Goal: Task Accomplishment & Management: Manage account settings

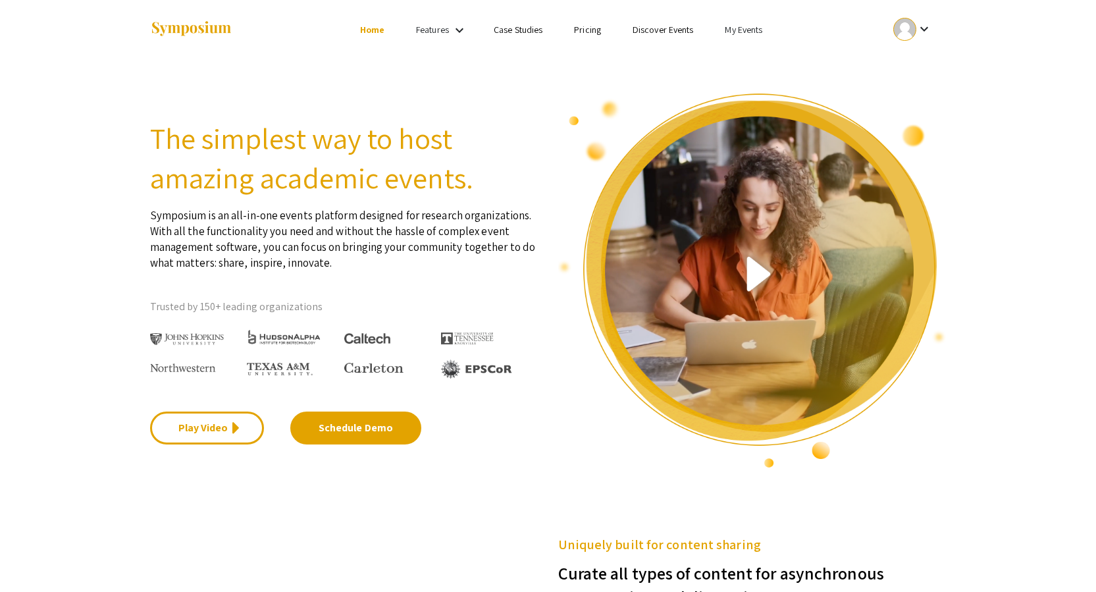
click at [744, 36] on li "My Events" at bounding box center [743, 30] width 69 height 16
click at [758, 58] on button "Events I've organized" at bounding box center [765, 59] width 113 height 32
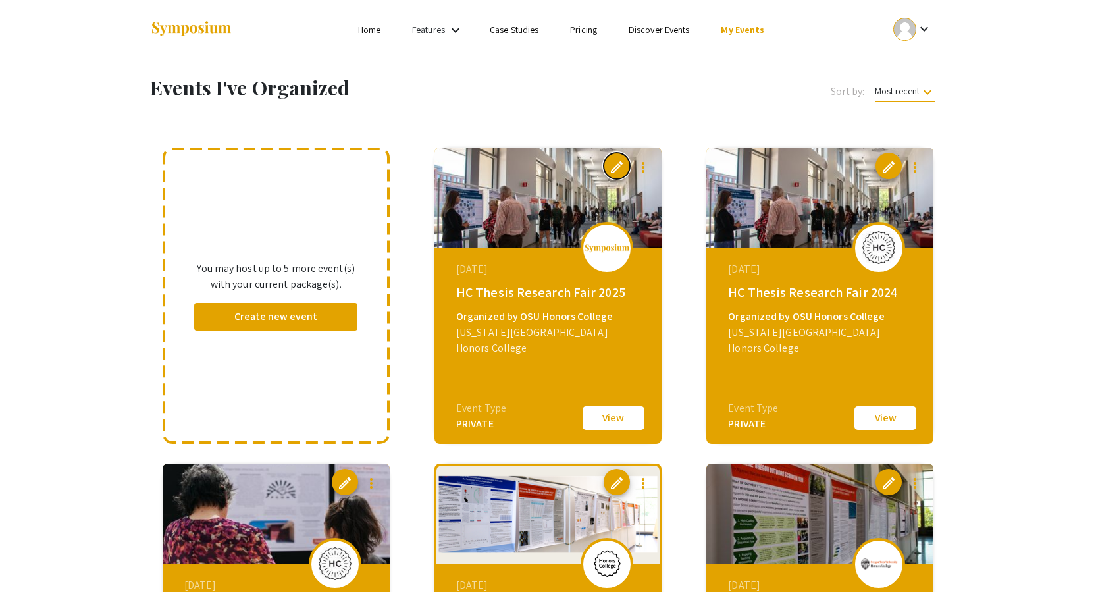
click at [614, 163] on span "edit" at bounding box center [617, 167] width 16 height 16
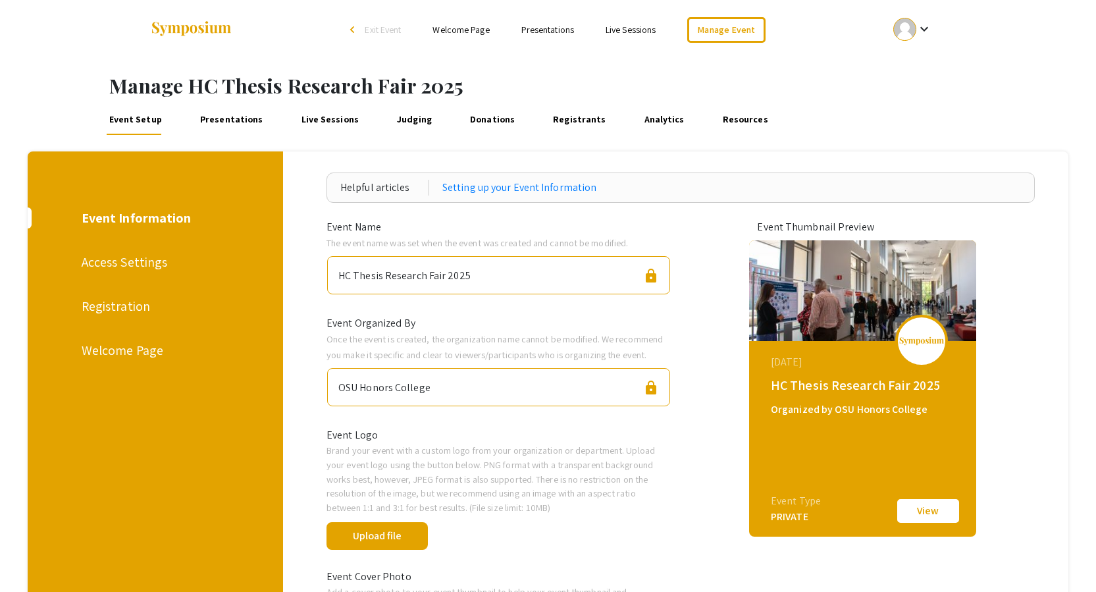
click at [232, 116] on link "Presentations" at bounding box center [232, 119] width 68 height 32
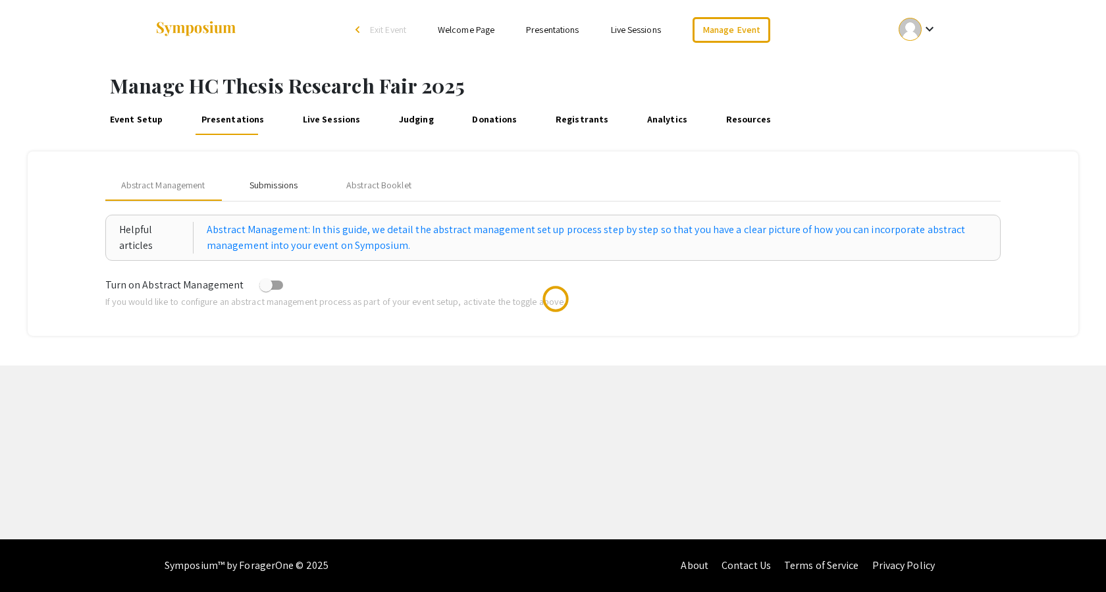
click at [282, 179] on div "Submissions" at bounding box center [274, 185] width 48 height 14
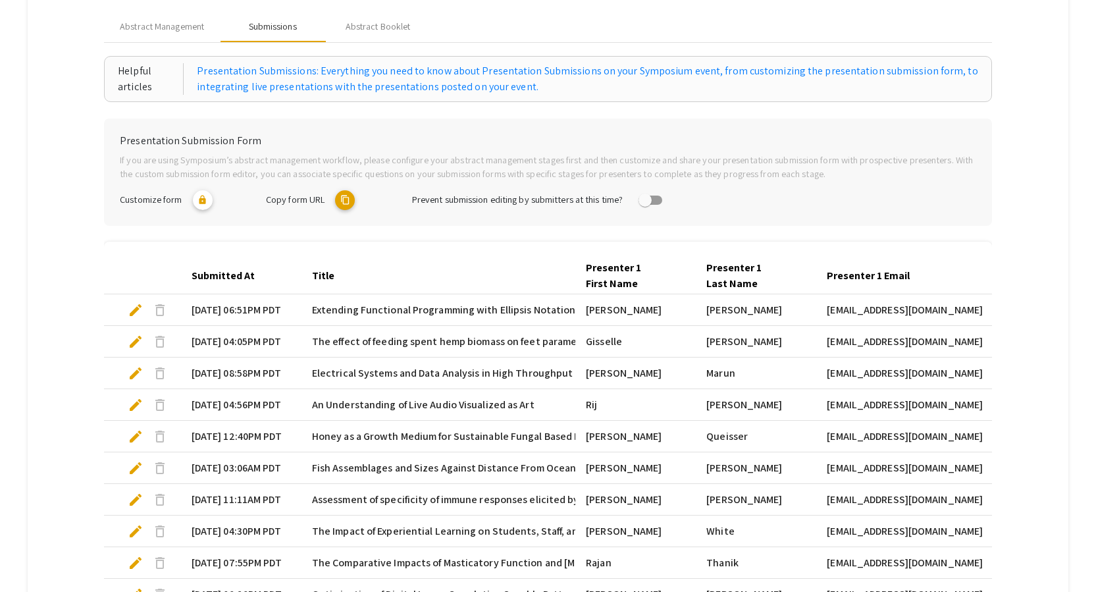
scroll to position [340, 0]
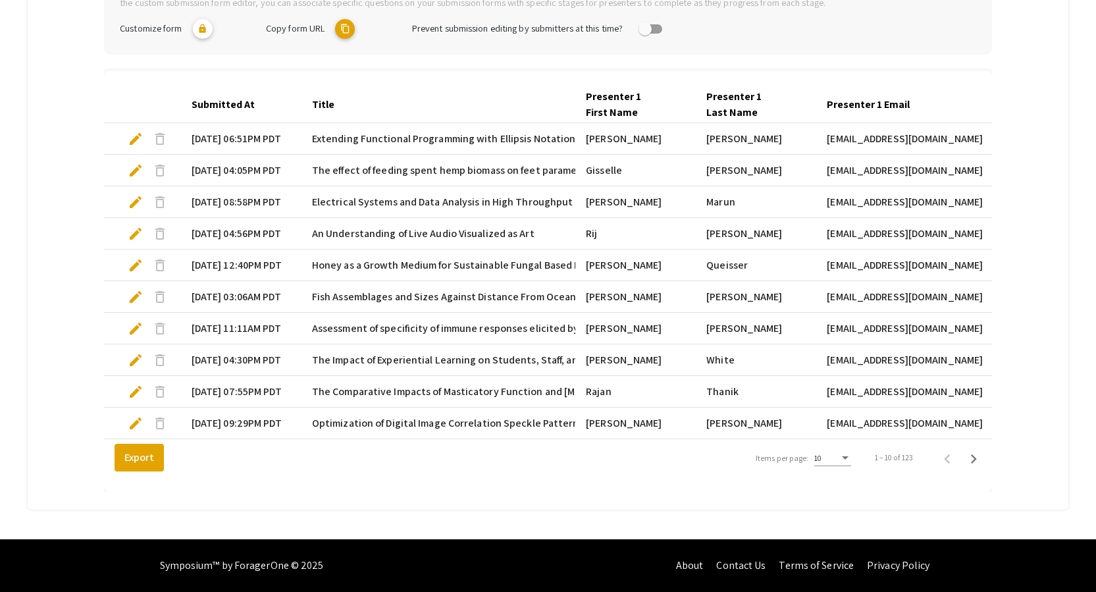
click at [837, 460] on div "10" at bounding box center [826, 458] width 25 height 9
click at [837, 486] on span "25" at bounding box center [840, 482] width 37 height 24
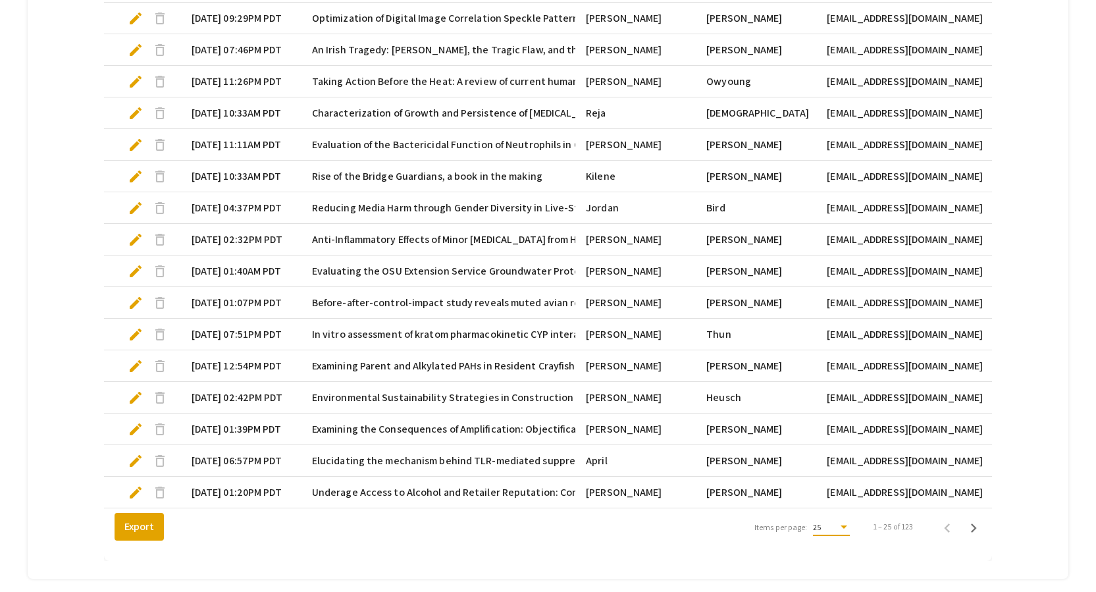
scroll to position [814, 0]
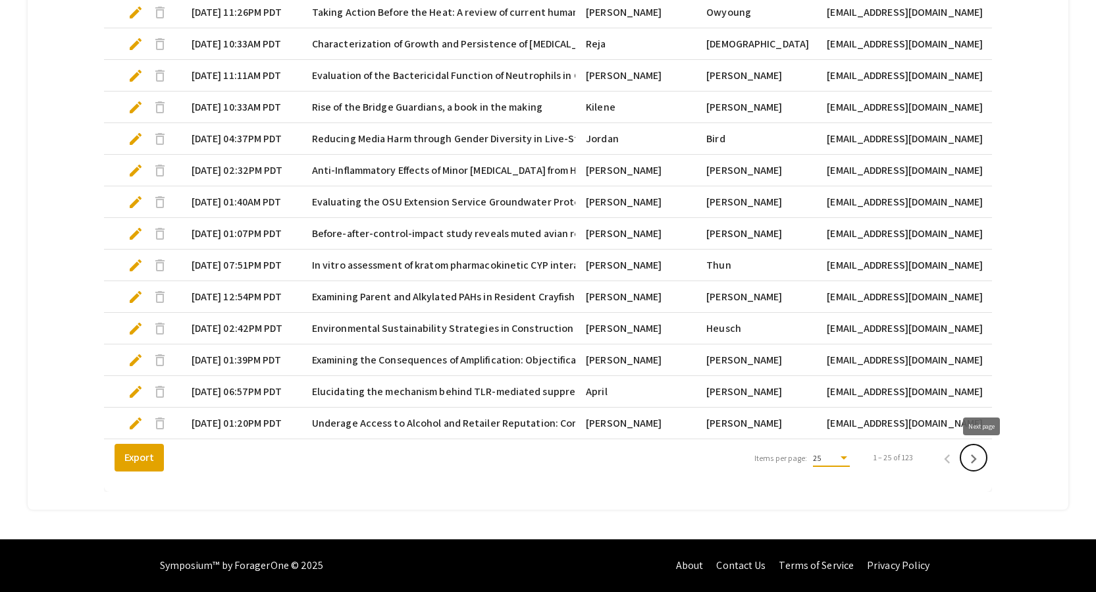
click at [976, 456] on icon "Next page" at bounding box center [974, 459] width 18 height 18
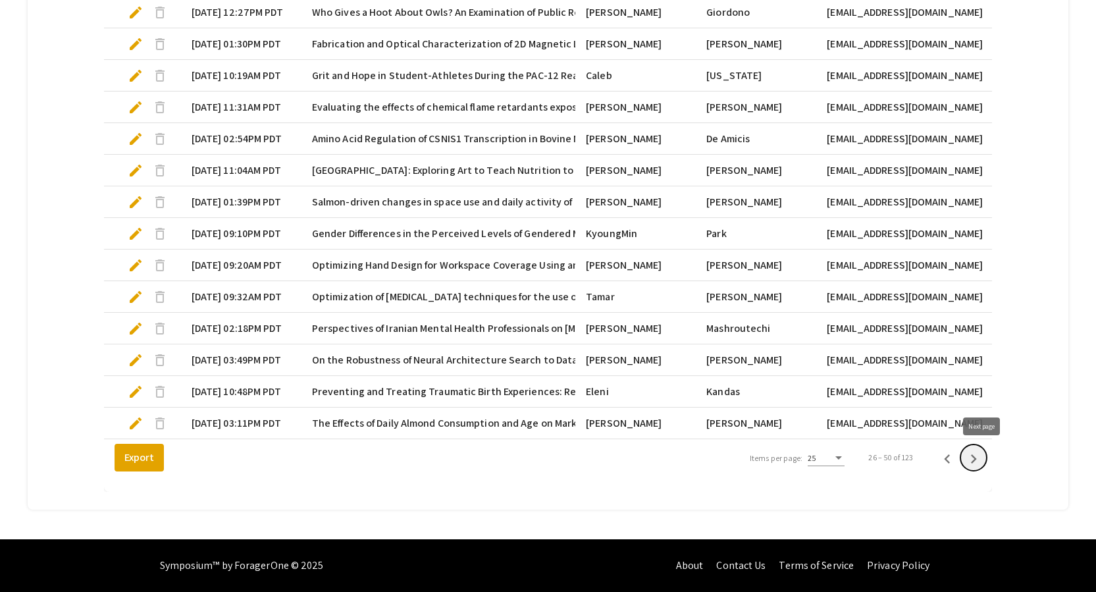
click at [980, 457] on icon "Next page" at bounding box center [974, 459] width 18 height 18
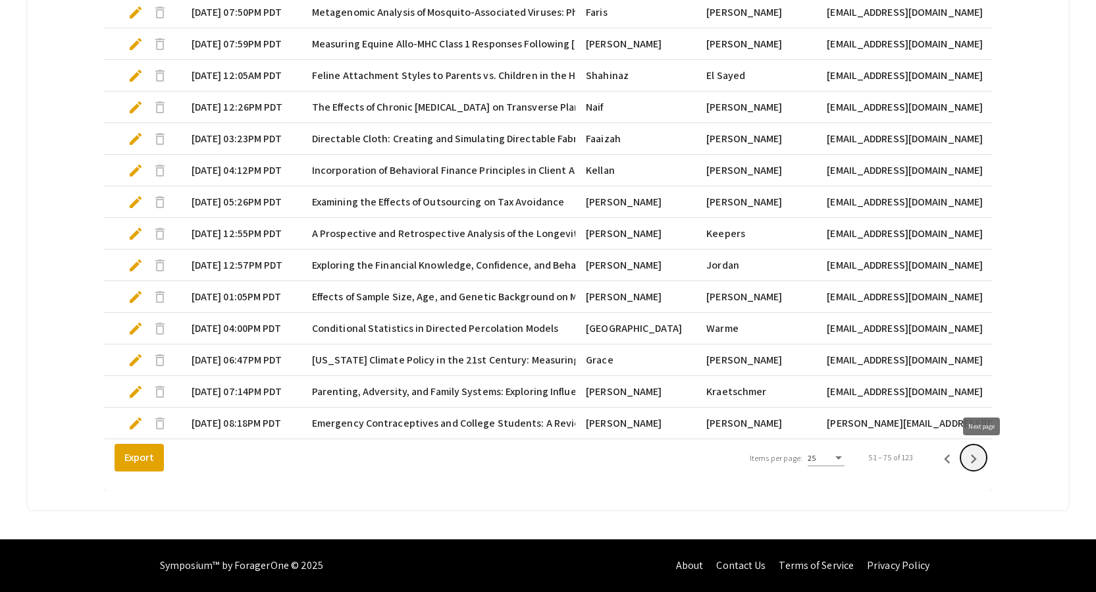
click at [977, 458] on icon "Next page" at bounding box center [974, 458] width 6 height 9
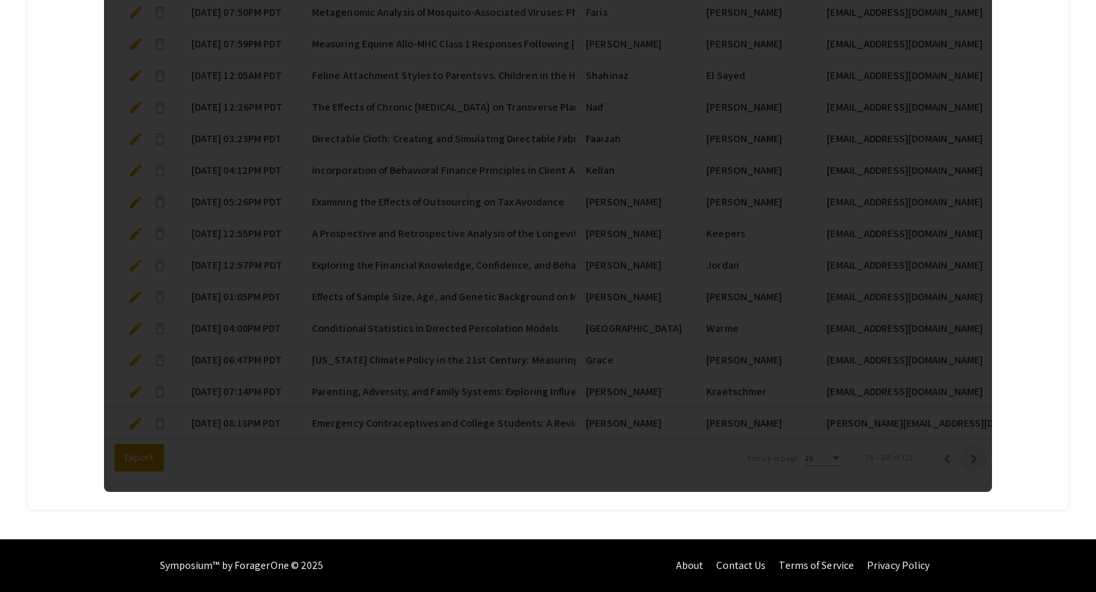
click at [984, 458] on div at bounding box center [548, 43] width 888 height 895
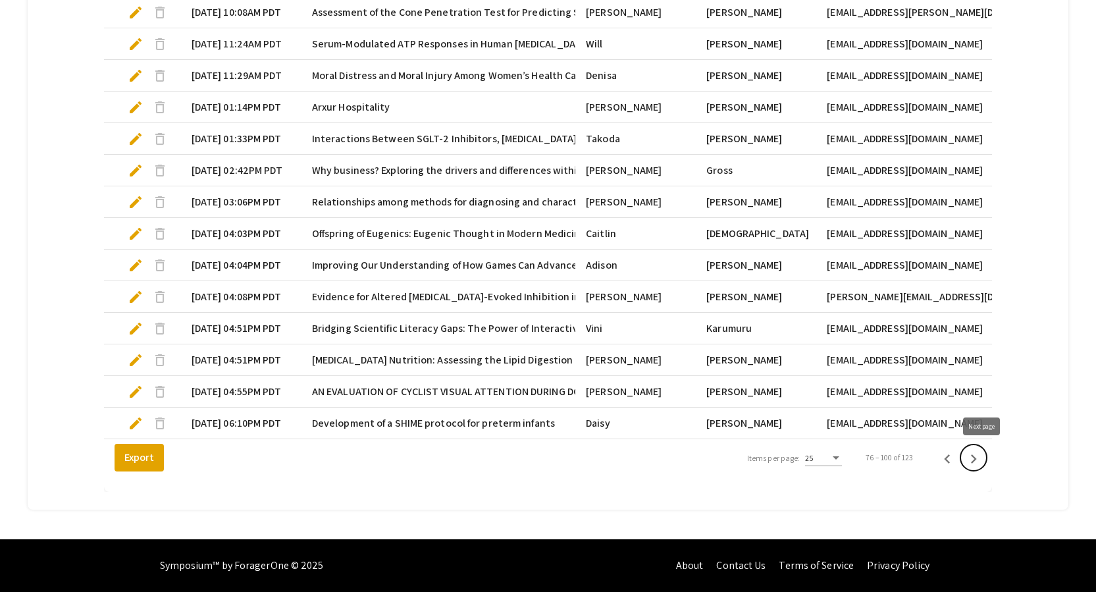
click at [977, 458] on icon "Next page" at bounding box center [974, 458] width 6 height 9
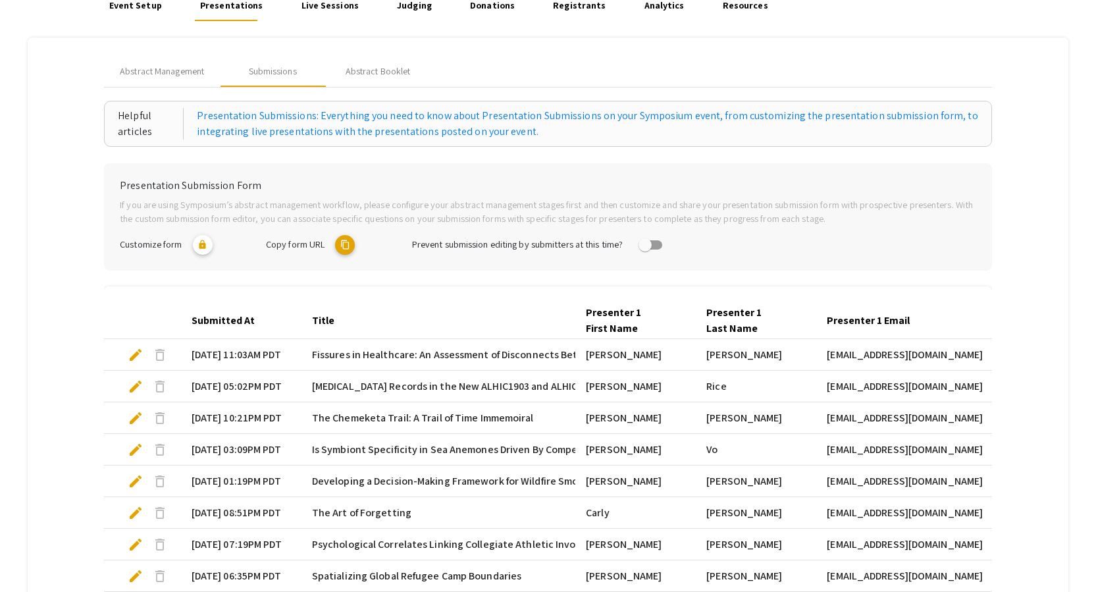
scroll to position [0, 0]
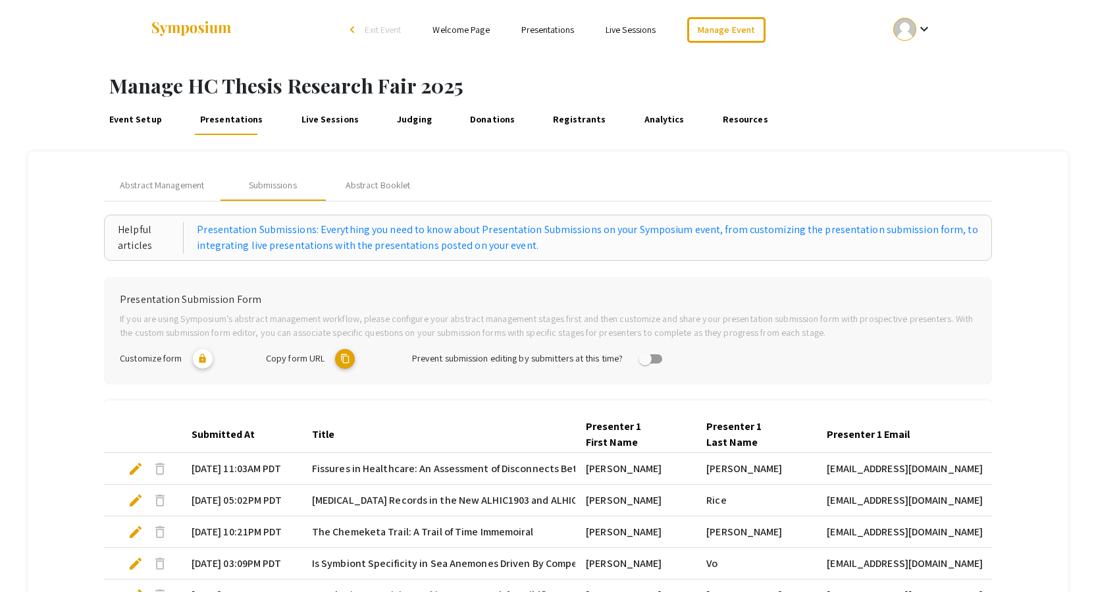
click at [382, 30] on span "Exit Event" at bounding box center [383, 30] width 36 height 12
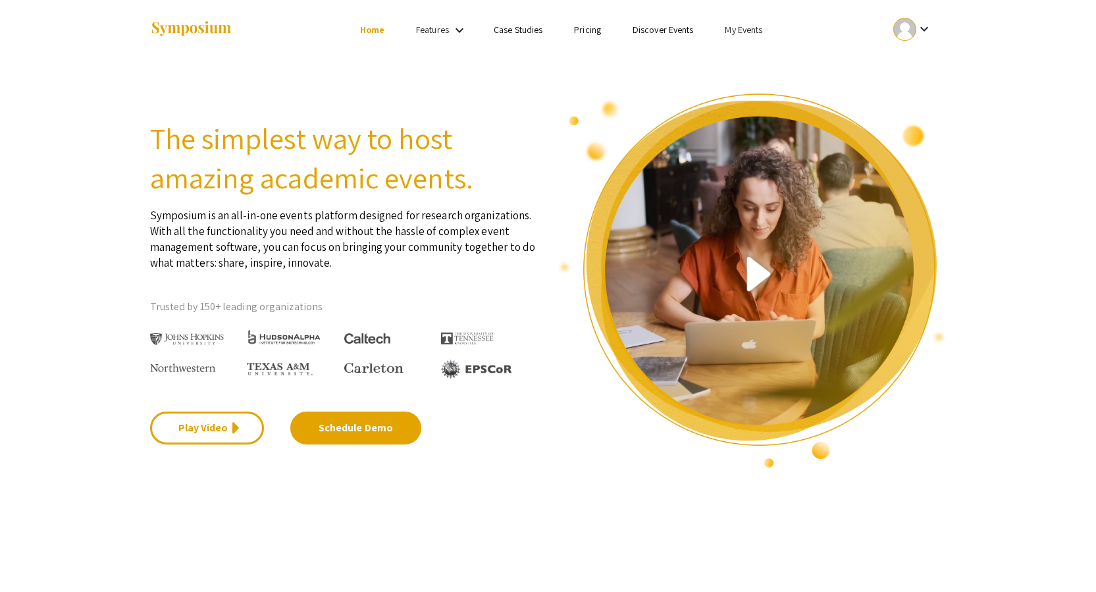
click at [742, 30] on link "My Events" at bounding box center [744, 30] width 38 height 12
click at [747, 58] on button "Events I've organized" at bounding box center [765, 59] width 113 height 32
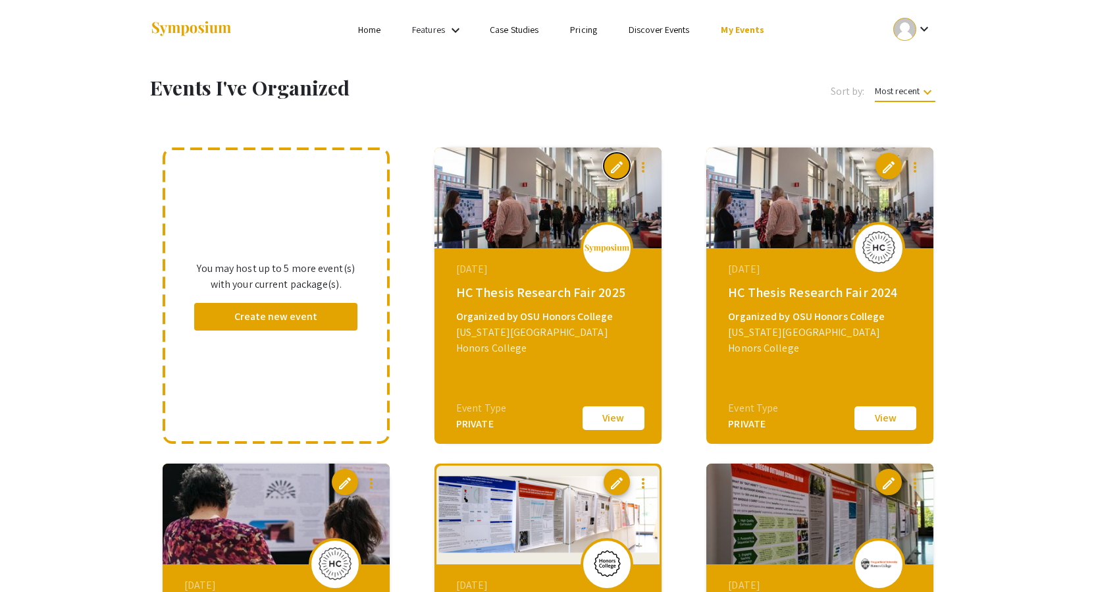
click at [622, 153] on button "edit" at bounding box center [617, 166] width 26 height 26
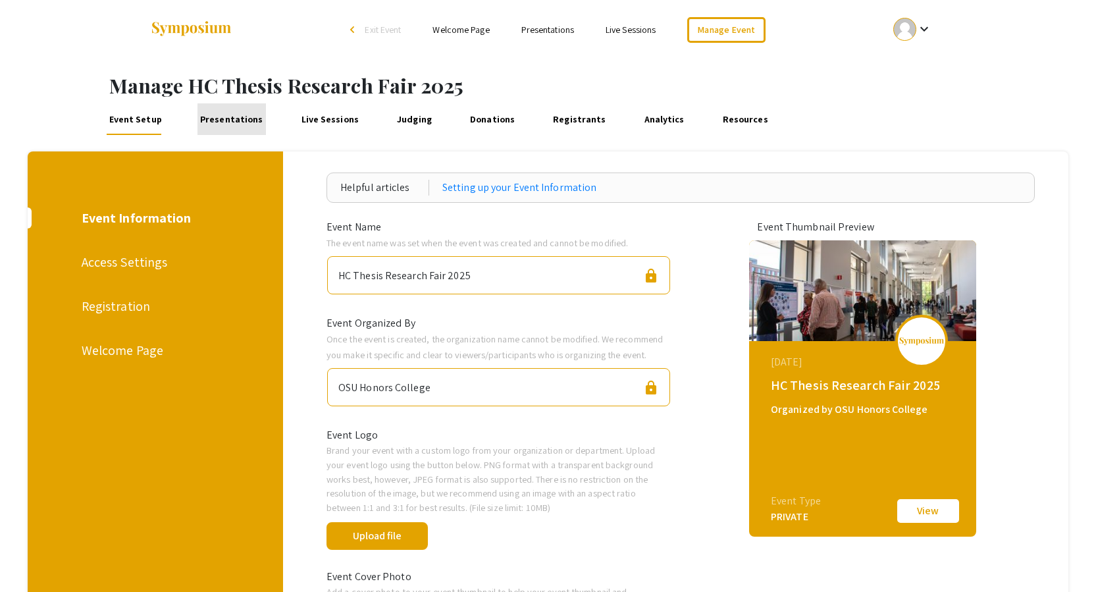
click at [243, 121] on link "Presentations" at bounding box center [232, 119] width 68 height 32
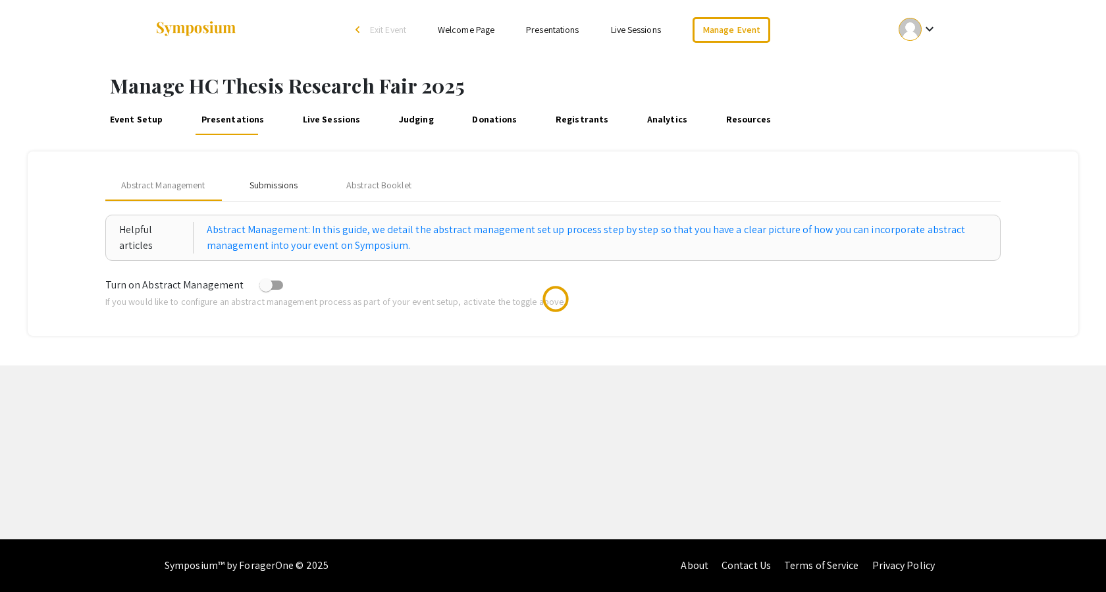
click at [265, 184] on div "Submissions" at bounding box center [274, 185] width 48 height 14
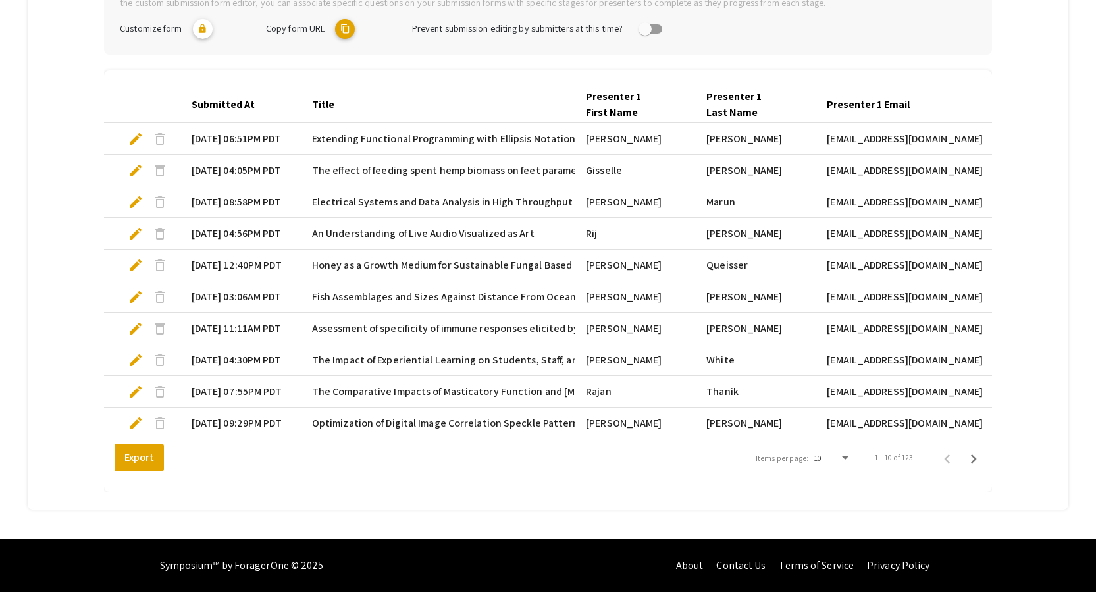
scroll to position [340, 0]
click at [846, 454] on div "Items per page:" at bounding box center [845, 458] width 12 height 9
click at [837, 481] on span "25" at bounding box center [840, 482] width 37 height 24
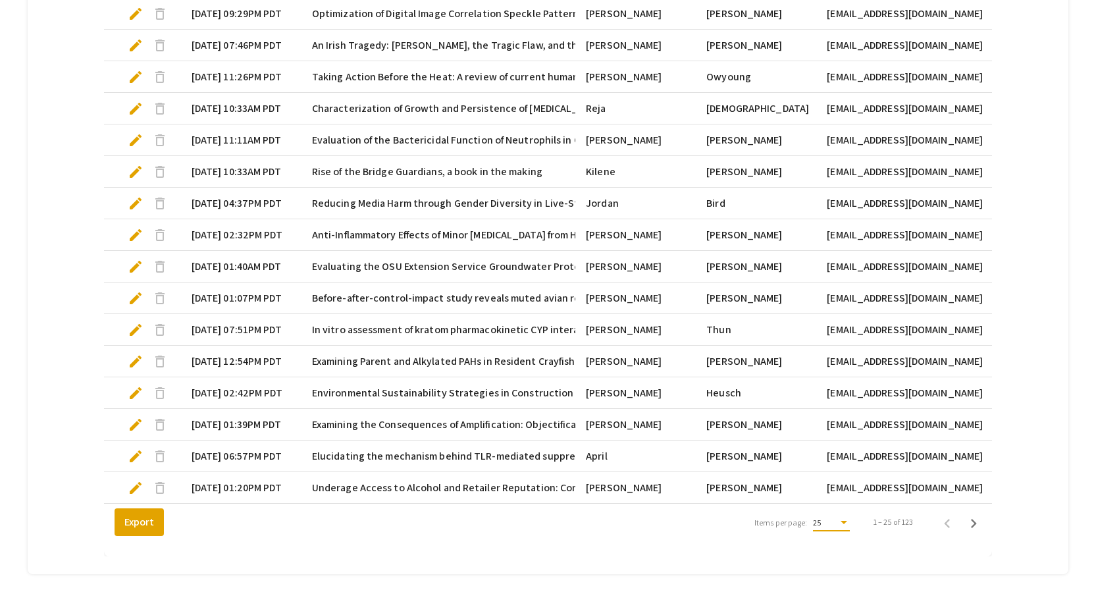
scroll to position [814, 0]
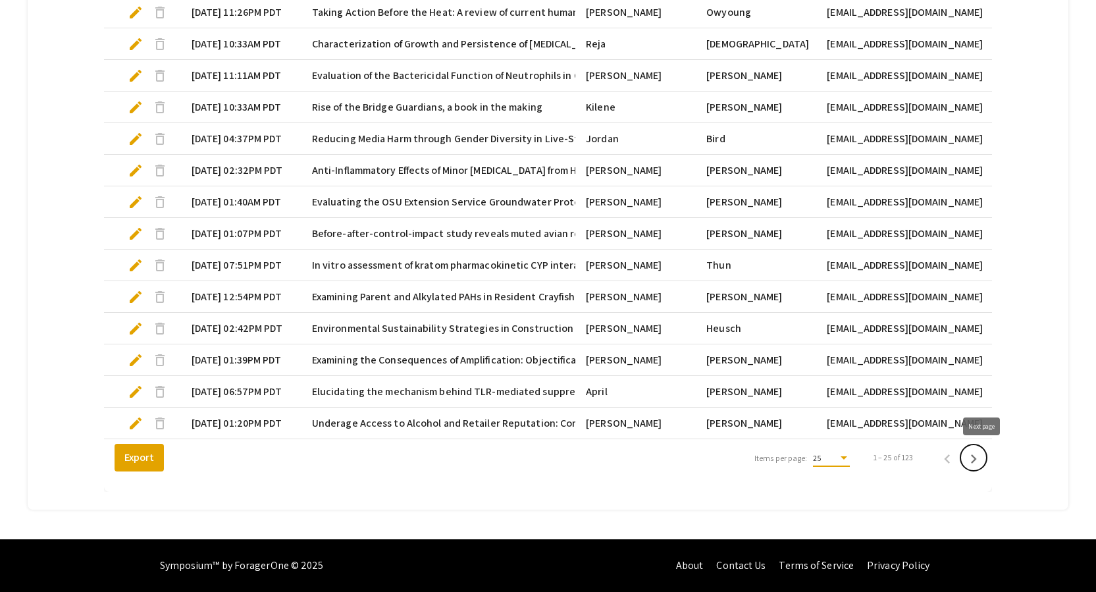
click at [977, 462] on icon "Next page" at bounding box center [974, 458] width 6 height 9
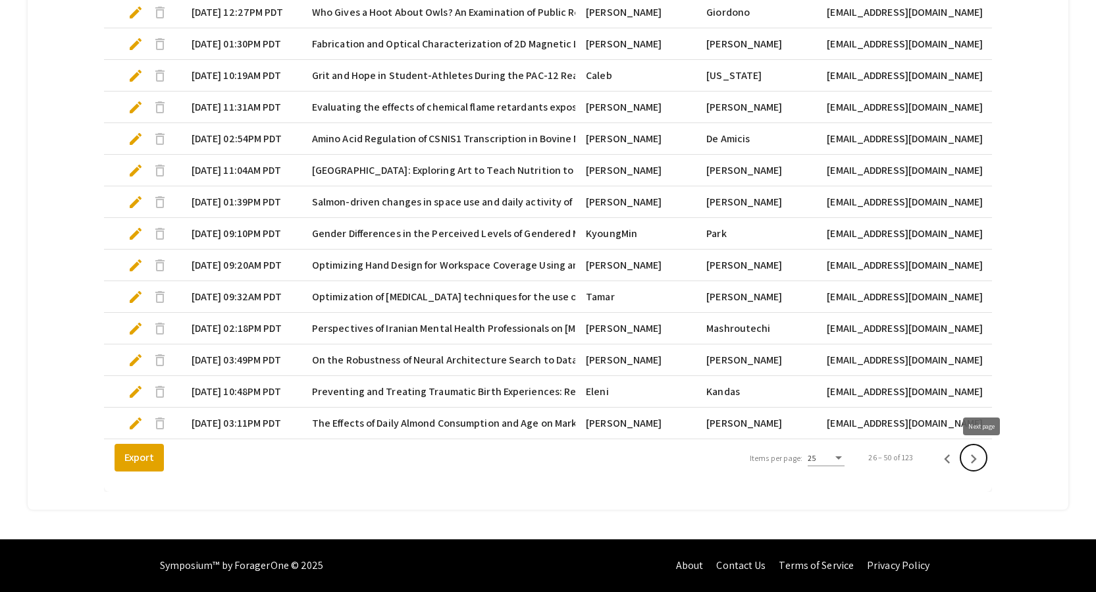
click at [977, 462] on icon "Next page" at bounding box center [974, 458] width 6 height 9
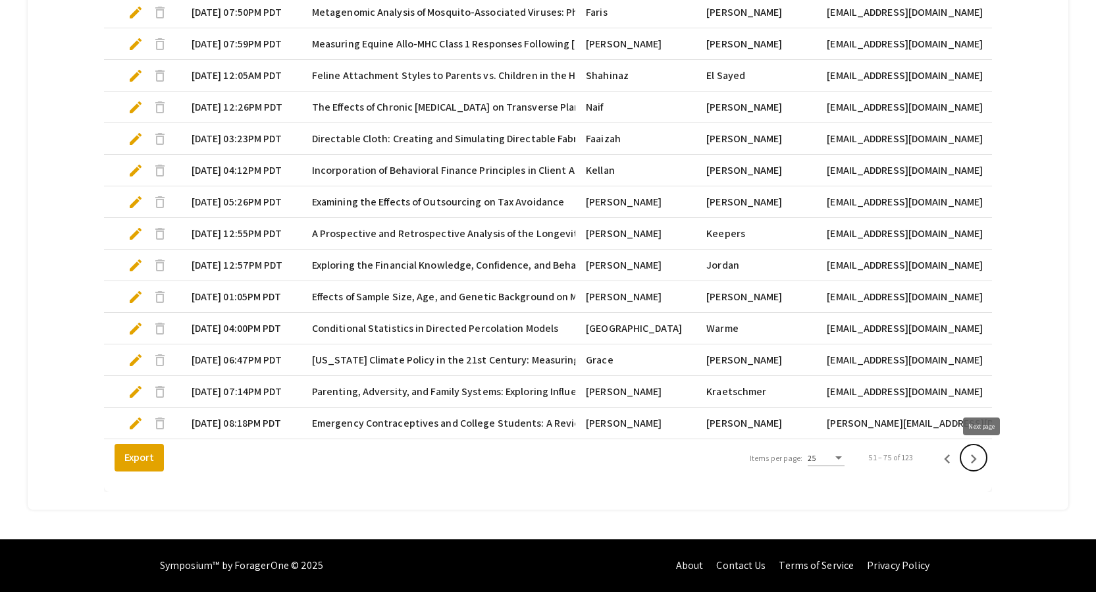
click at [977, 462] on icon "Next page" at bounding box center [974, 458] width 6 height 9
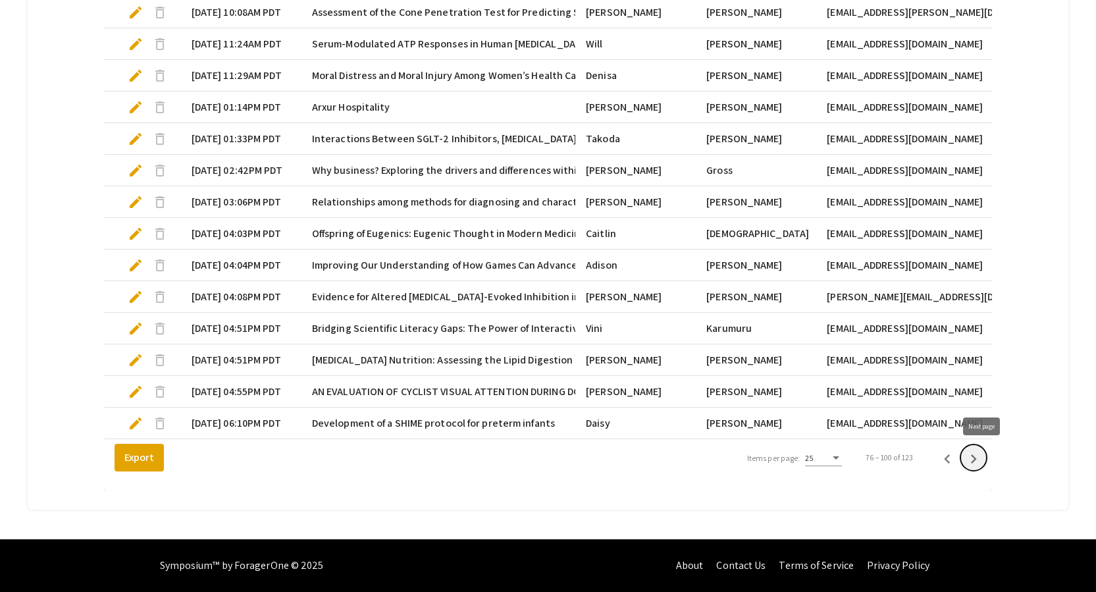
click at [977, 462] on icon "Next page" at bounding box center [974, 458] width 6 height 9
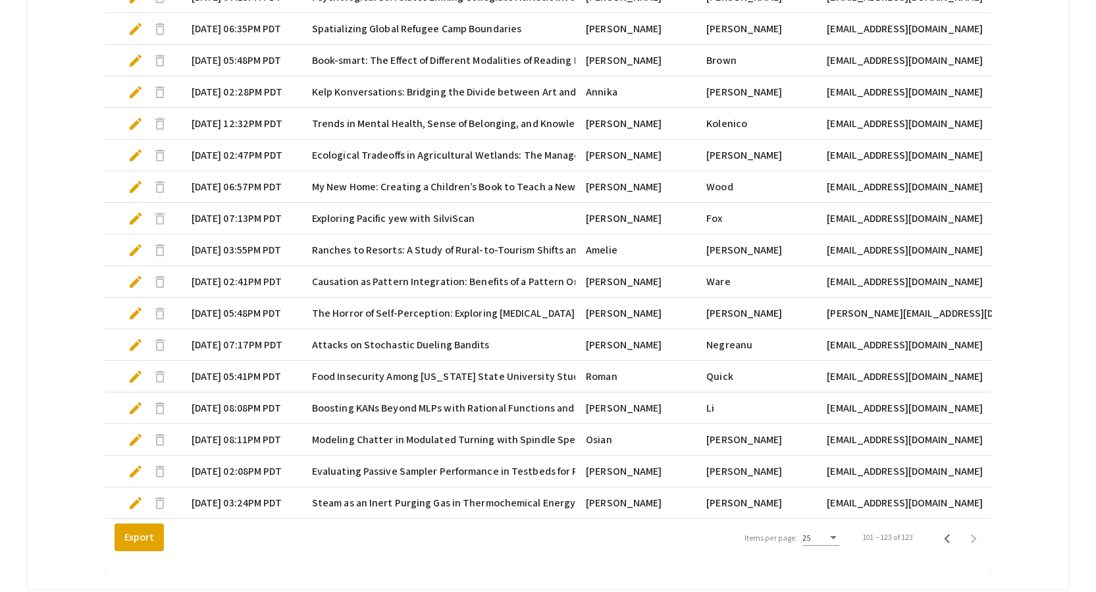
scroll to position [751, 0]
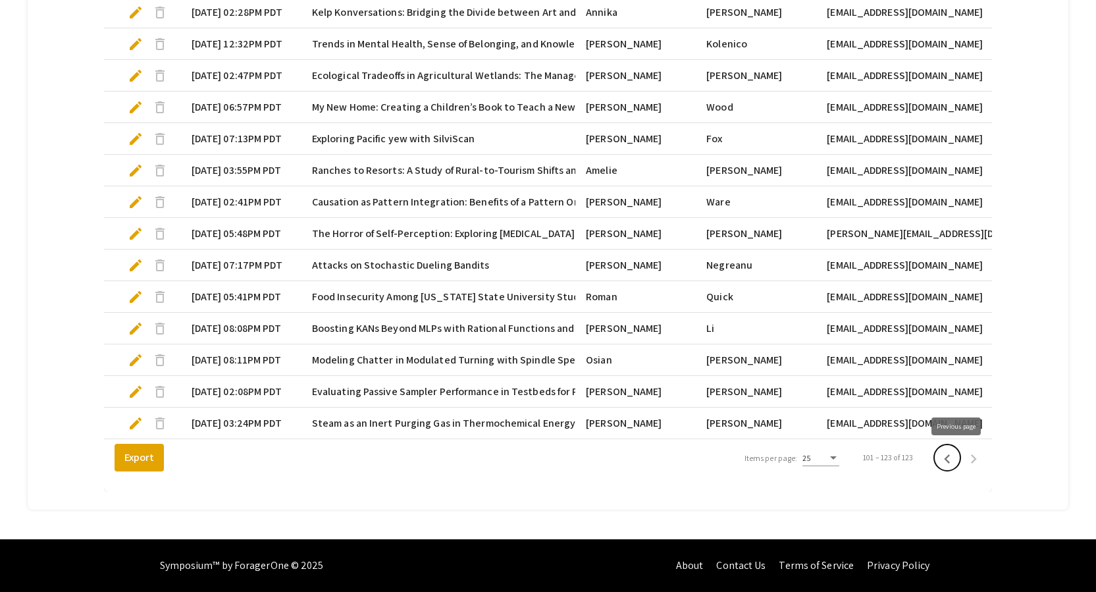
click at [956, 462] on icon "Previous page" at bounding box center [947, 459] width 18 height 18
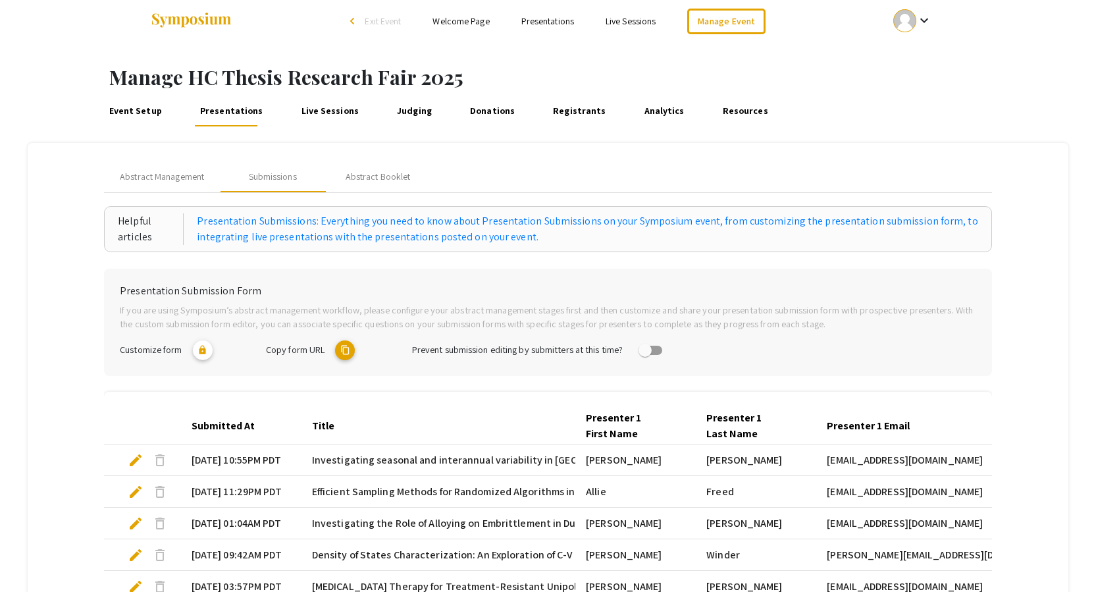
scroll to position [0, 0]
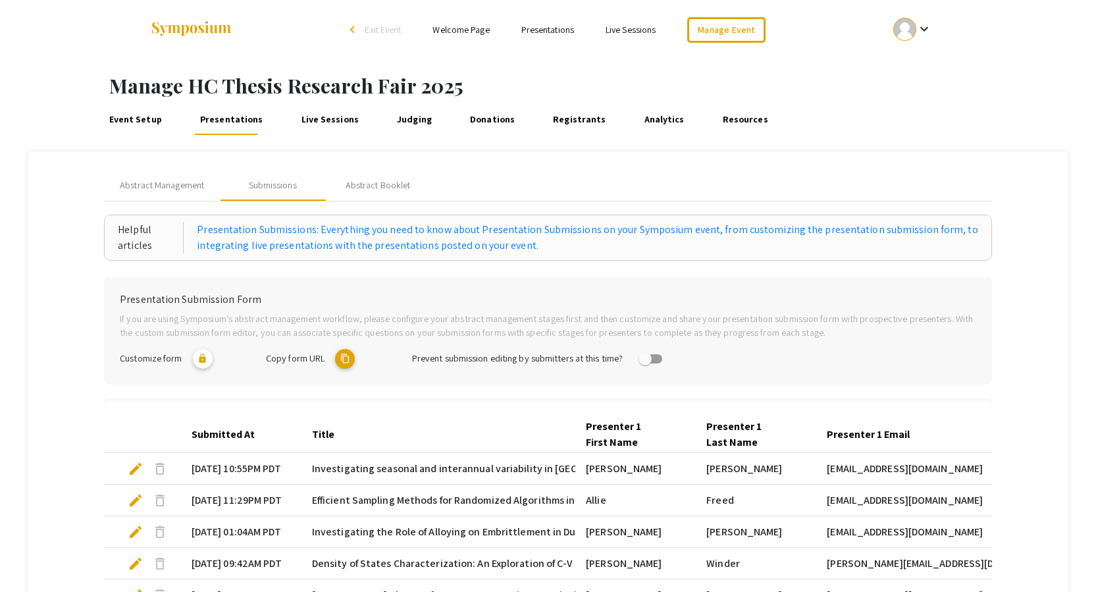
click at [386, 29] on span "Exit Event" at bounding box center [383, 30] width 36 height 12
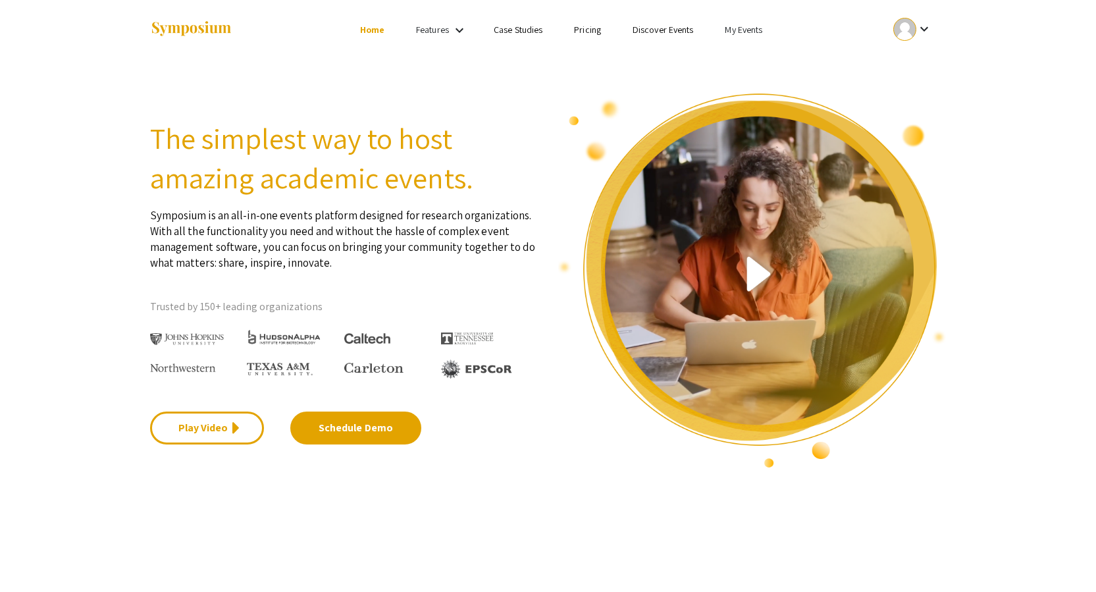
click at [755, 26] on link "My Events" at bounding box center [744, 30] width 38 height 12
click at [758, 71] on button "Events I've organized" at bounding box center [765, 59] width 113 height 32
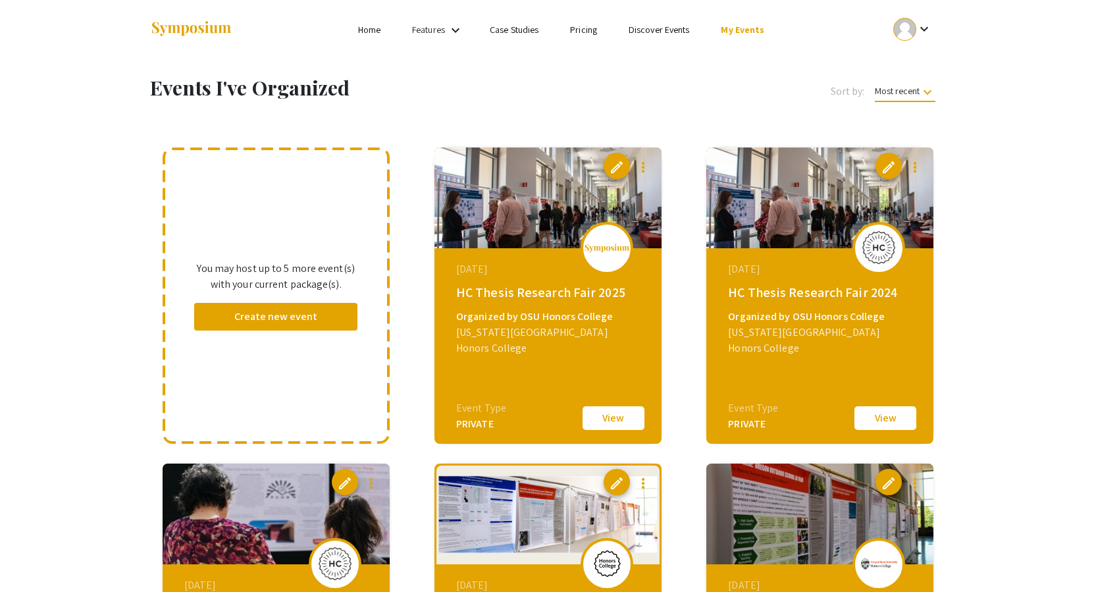
click at [622, 427] on button "View" at bounding box center [614, 418] width 66 height 28
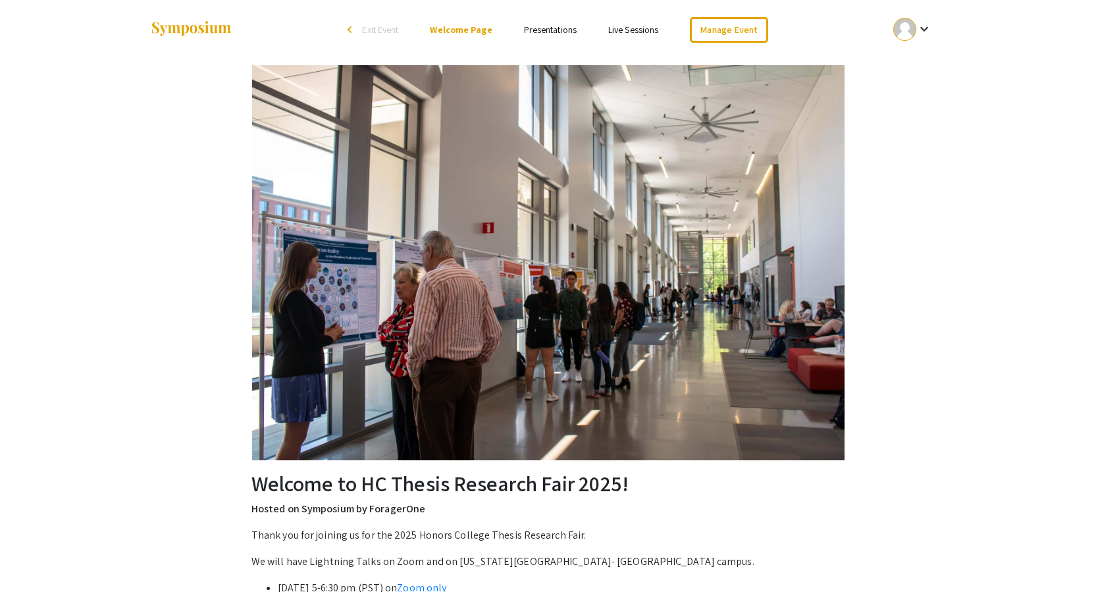
click at [562, 22] on li "Presentations" at bounding box center [550, 30] width 84 height 16
click at [560, 27] on link "Presentations" at bounding box center [550, 30] width 53 height 12
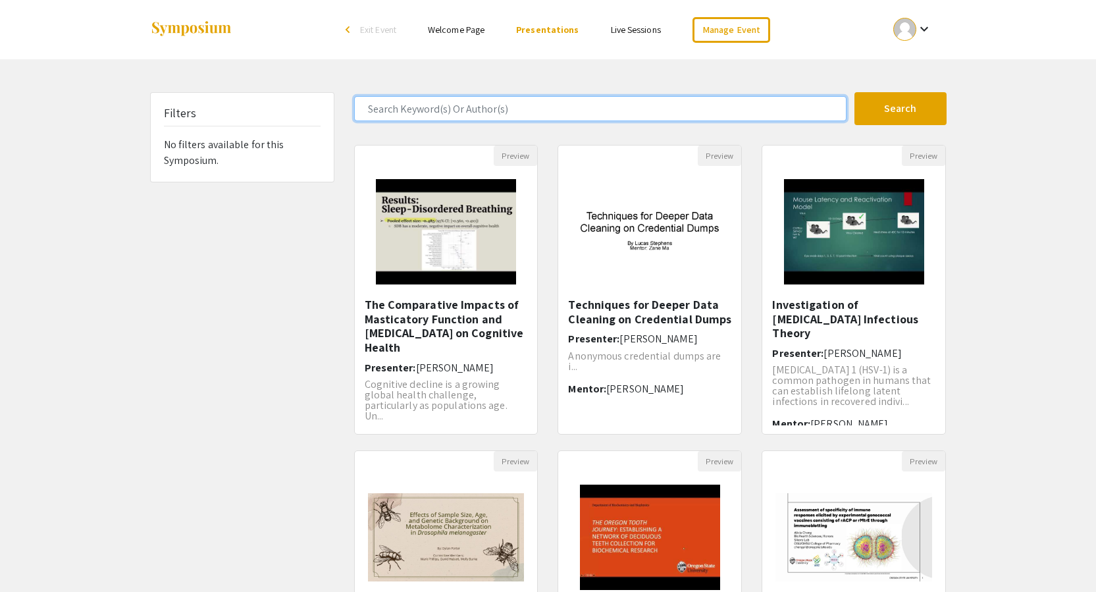
click at [459, 111] on input "Search Keyword(s) Or Author(s)" at bounding box center [600, 108] width 492 height 25
type input "grobey"
click at [855, 92] on button "Search" at bounding box center [901, 108] width 92 height 33
